Goal: Register for event/course

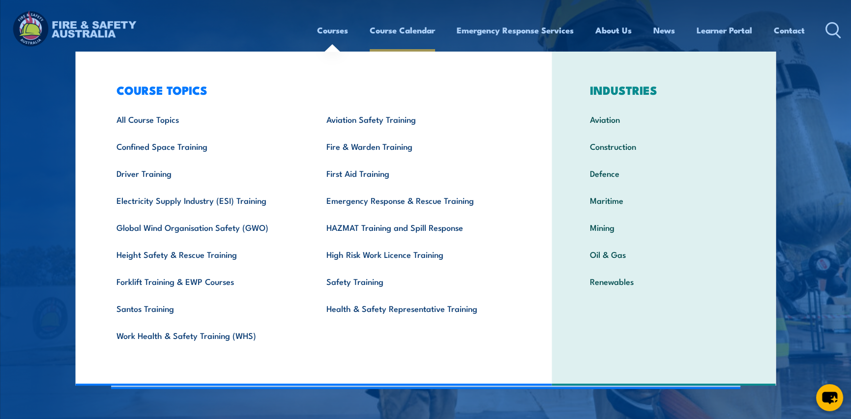
click at [407, 29] on link "Course Calendar" at bounding box center [402, 30] width 65 height 26
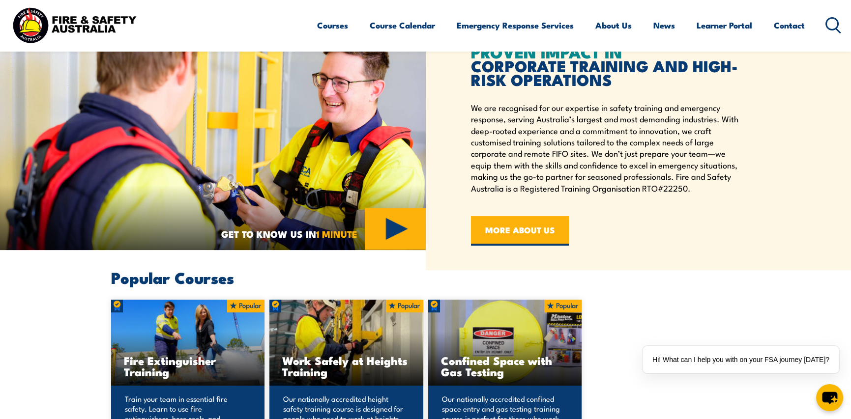
scroll to position [442, 0]
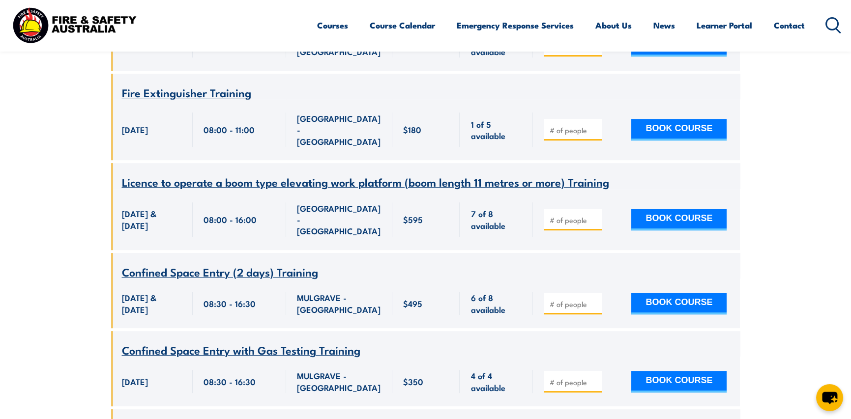
scroll to position [1376, 0]
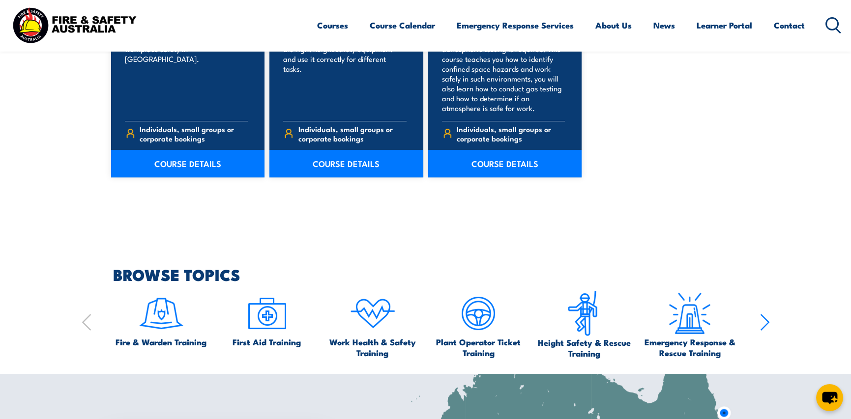
scroll to position [836, 0]
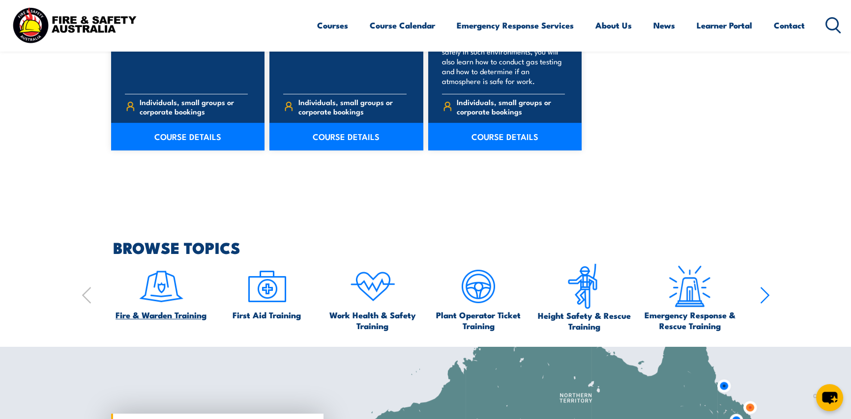
click at [159, 303] on img at bounding box center [161, 286] width 46 height 46
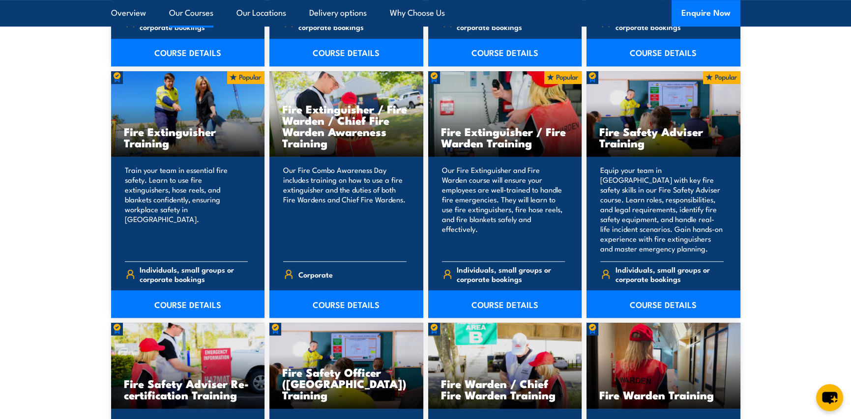
scroll to position [1032, 0]
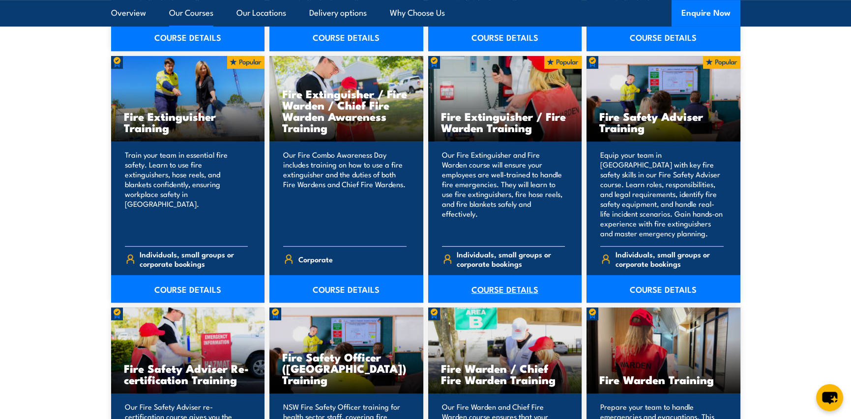
click at [473, 282] on link "COURSE DETAILS" at bounding box center [505, 289] width 154 height 28
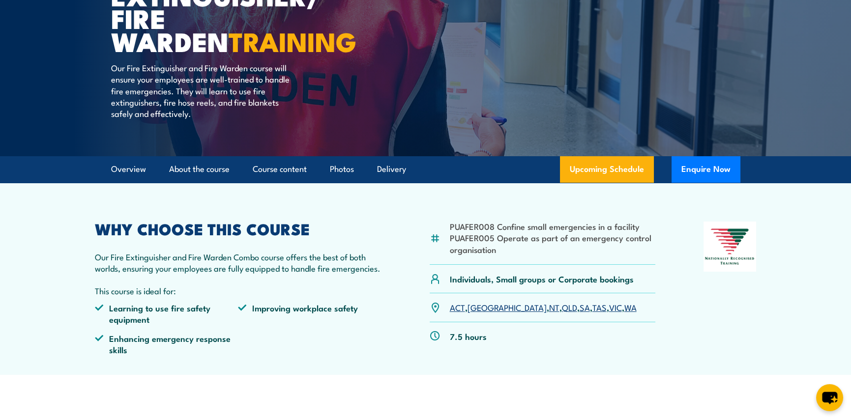
click at [580, 307] on link "SA" at bounding box center [585, 307] width 10 height 12
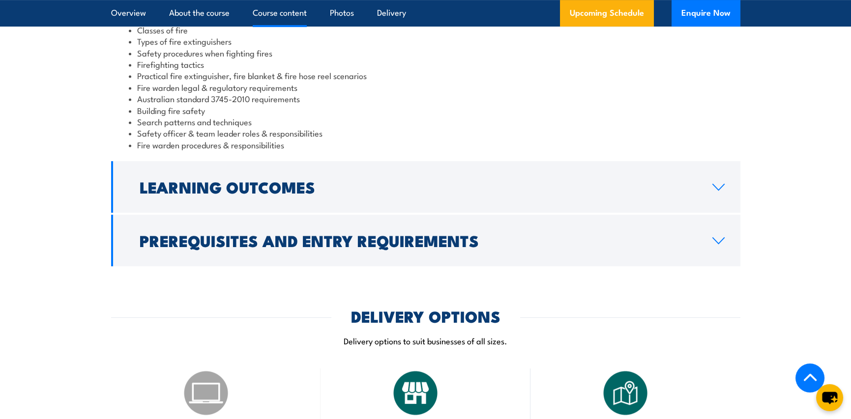
scroll to position [925, 0]
